Goal: Task Accomplishment & Management: Complete application form

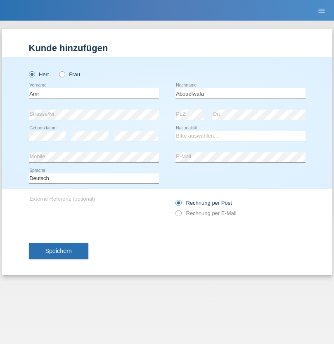
type input "Abouelwafa"
select select "CH"
radio input "true"
click at [94, 93] on input "text" at bounding box center [94, 93] width 130 height 10
type input "Abdulkadir"
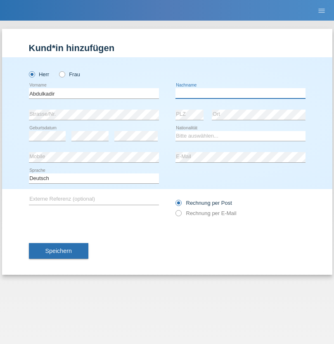
click at [240, 93] on input "text" at bounding box center [240, 93] width 130 height 10
type input "[PERSON_NAME]"
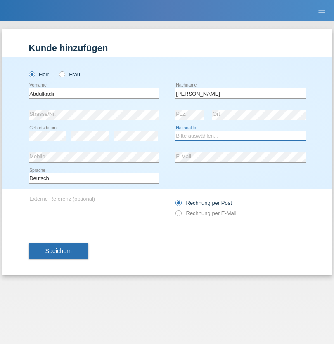
select select "SO"
select select "C"
select select "30"
select select "04"
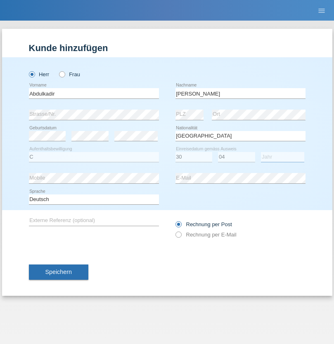
select select "2021"
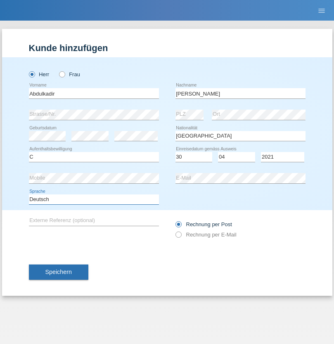
select select "en"
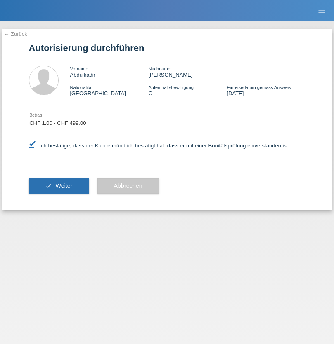
select select "1"
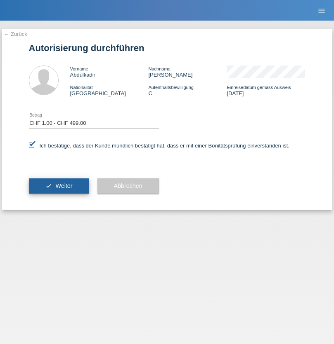
click at [59, 186] on span "Weiter" at bounding box center [63, 186] width 17 height 7
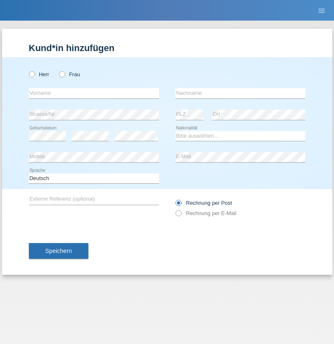
radio input "true"
click at [94, 93] on input "text" at bounding box center [94, 93] width 130 height 10
type input "Amr"
click at [240, 93] on input "text" at bounding box center [240, 93] width 130 height 10
type input "Abouelwafa"
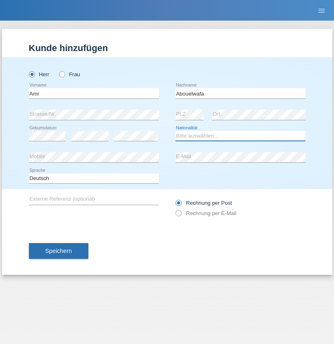
select select "CH"
radio input "true"
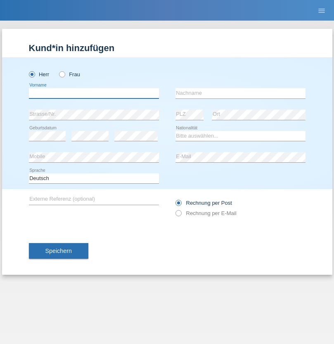
click at [94, 93] on input "text" at bounding box center [94, 93] width 130 height 10
type input "Jörg"
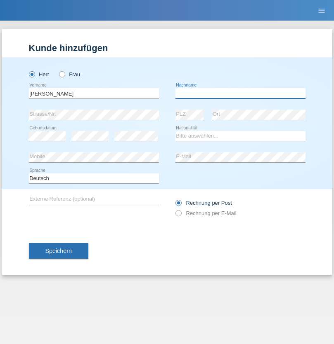
click at [240, 93] on input "text" at bounding box center [240, 93] width 130 height 10
type input "Traksel"
select select "DE"
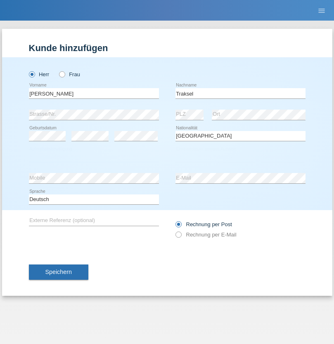
select select "C"
select select "01"
select select "07"
select select "2008"
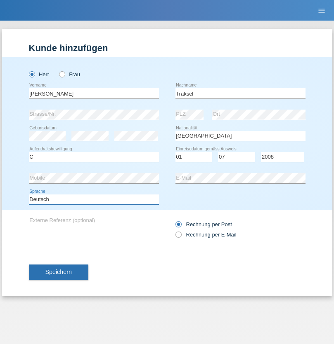
select select "en"
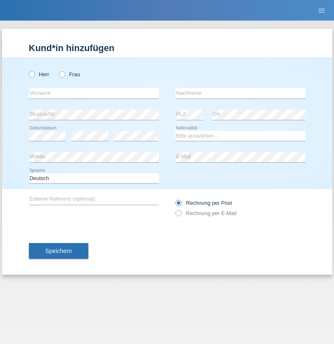
radio input "true"
select select "RS"
select select "C"
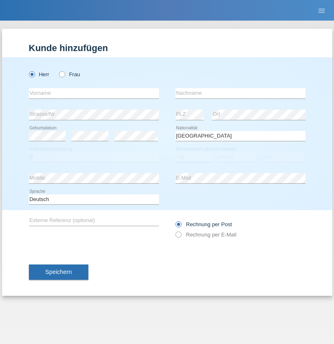
select select "08"
select select "10"
select select "2006"
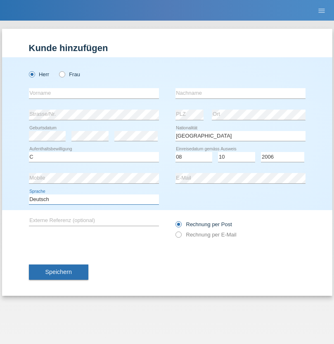
select select "en"
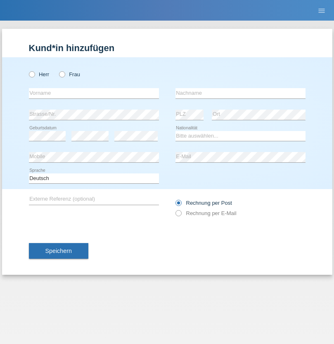
radio input "true"
click at [94, 93] on input "text" at bounding box center [94, 93] width 130 height 10
type input "Sladjan"
click at [240, 93] on input "text" at bounding box center [240, 93] width 130 height 10
type input "Pejic"
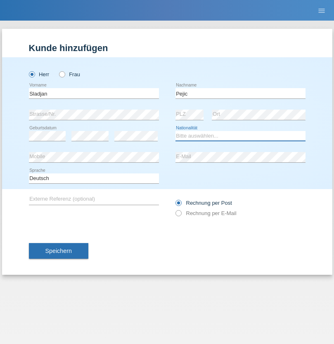
select select "CH"
radio input "true"
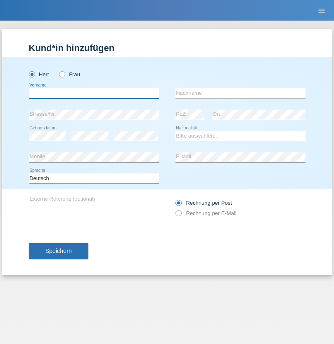
click at [94, 93] on input "text" at bounding box center [94, 93] width 130 height 10
type input "Mohammad Qais"
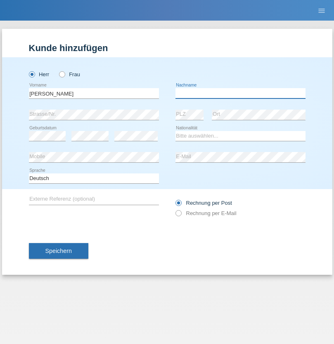
click at [240, 93] on input "text" at bounding box center [240, 93] width 130 height 10
type input "Nemani"
select select "AF"
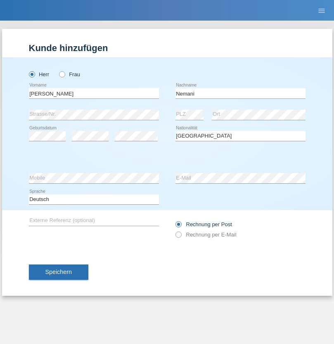
select select "C"
select select "02"
select select "01"
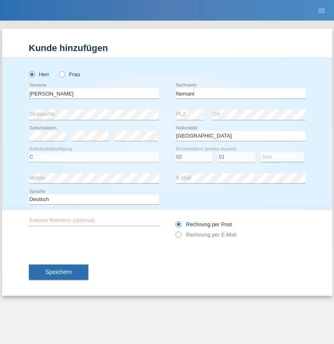
select select "2021"
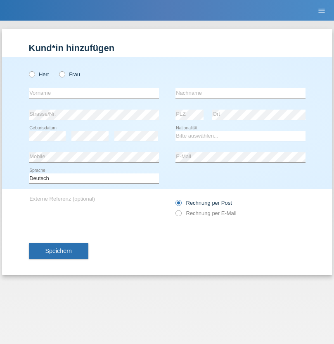
radio input "true"
